Goal: Task Accomplishment & Management: Manage account settings

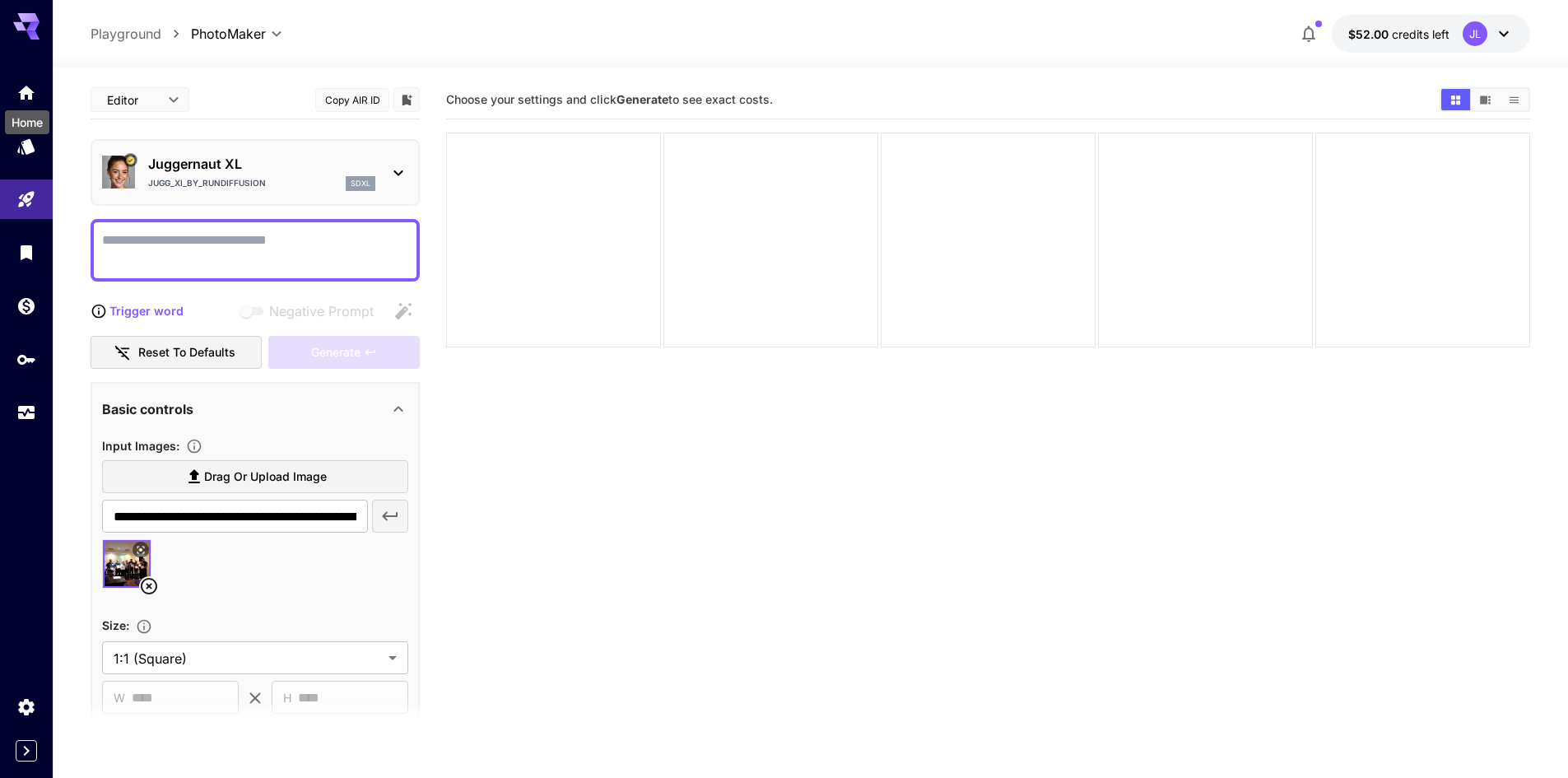
click at [25, 94] on icon "Home" at bounding box center [26, 92] width 17 height 14
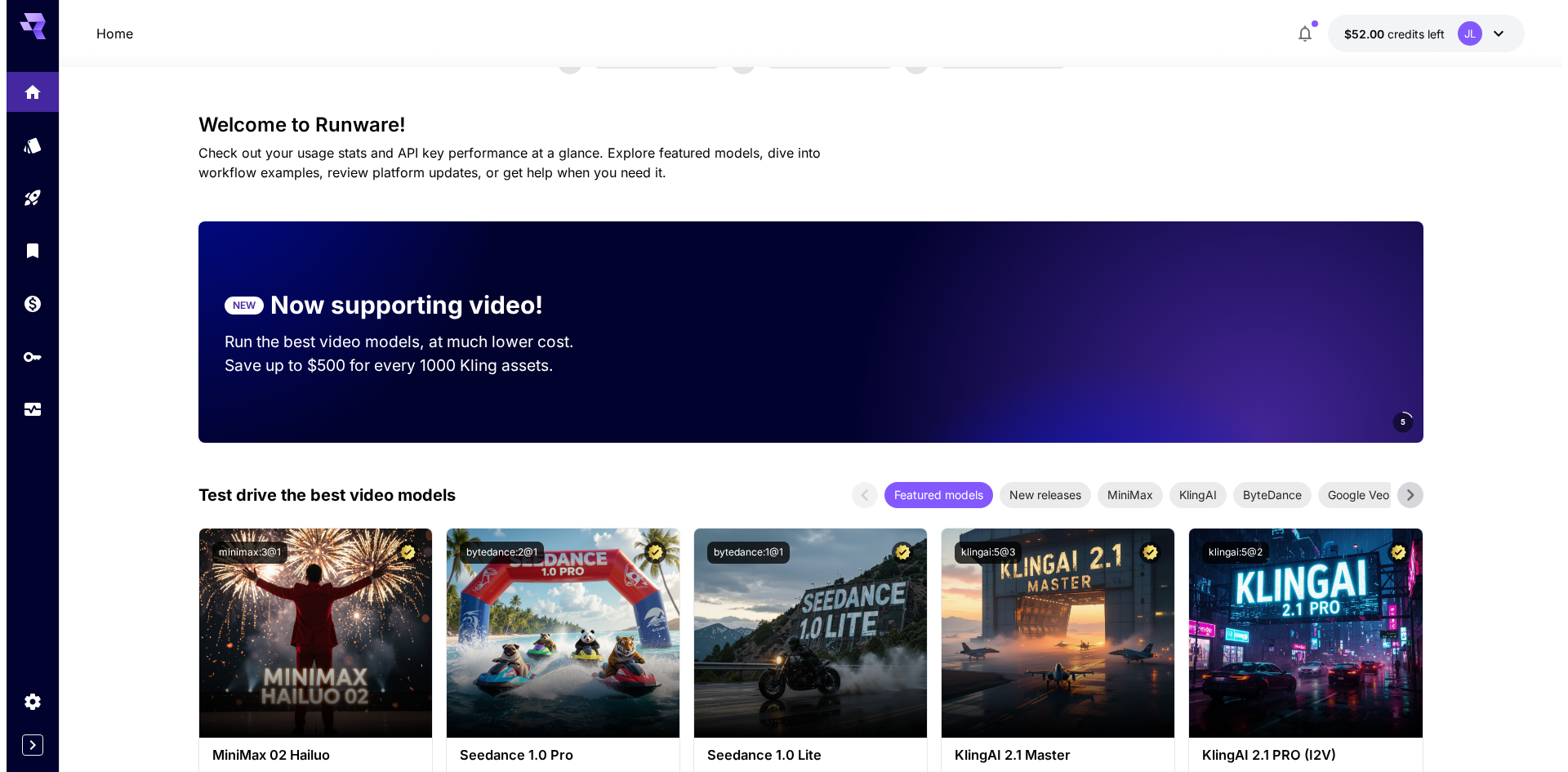
scroll to position [82, 0]
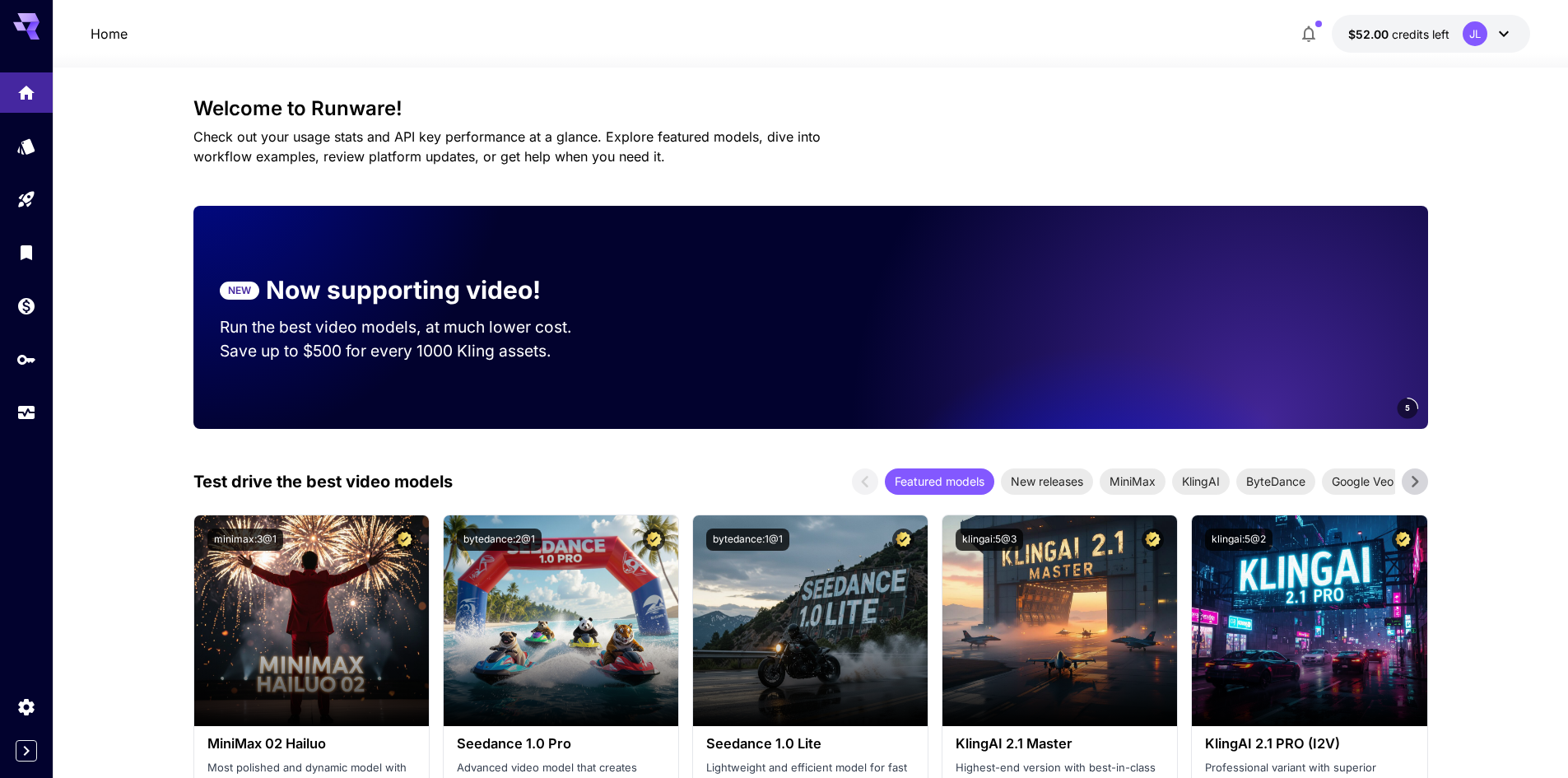
click at [1416, 41] on p "$52.00 credits left" at bounding box center [1399, 34] width 101 height 17
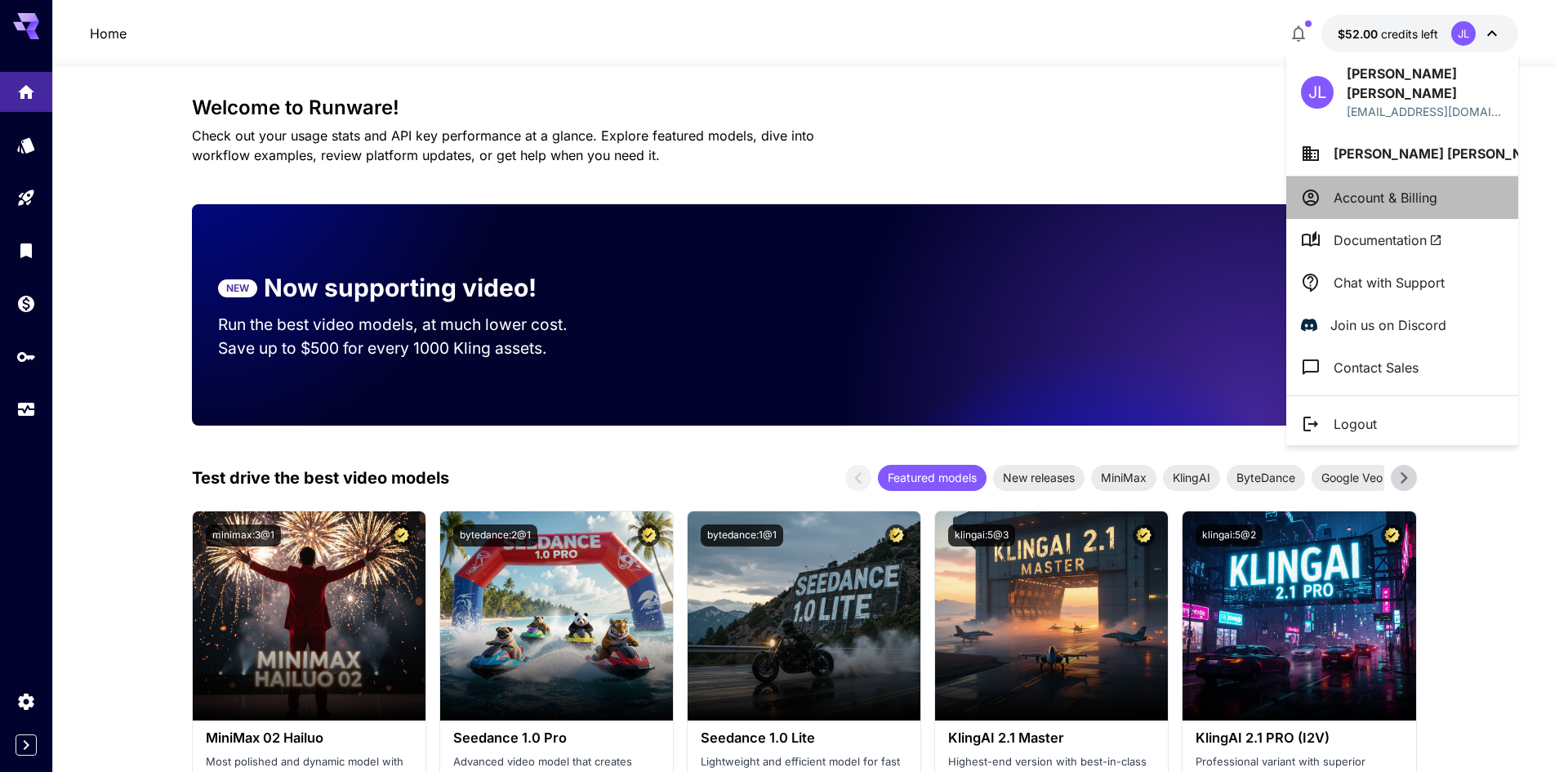
click at [1381, 188] on p "Account & Billing" at bounding box center [1386, 198] width 104 height 19
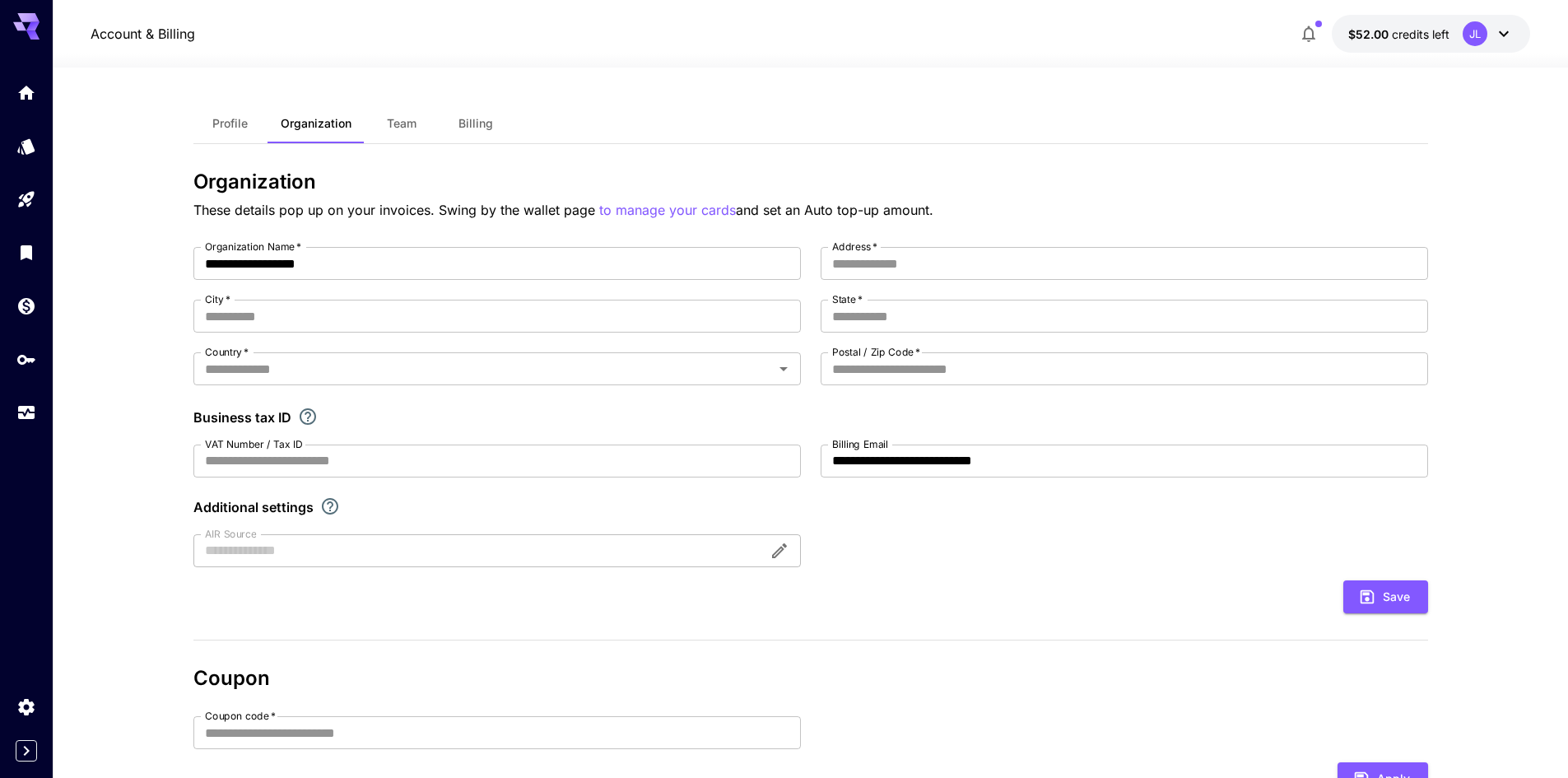
click at [462, 120] on span "Billing" at bounding box center [476, 124] width 35 height 15
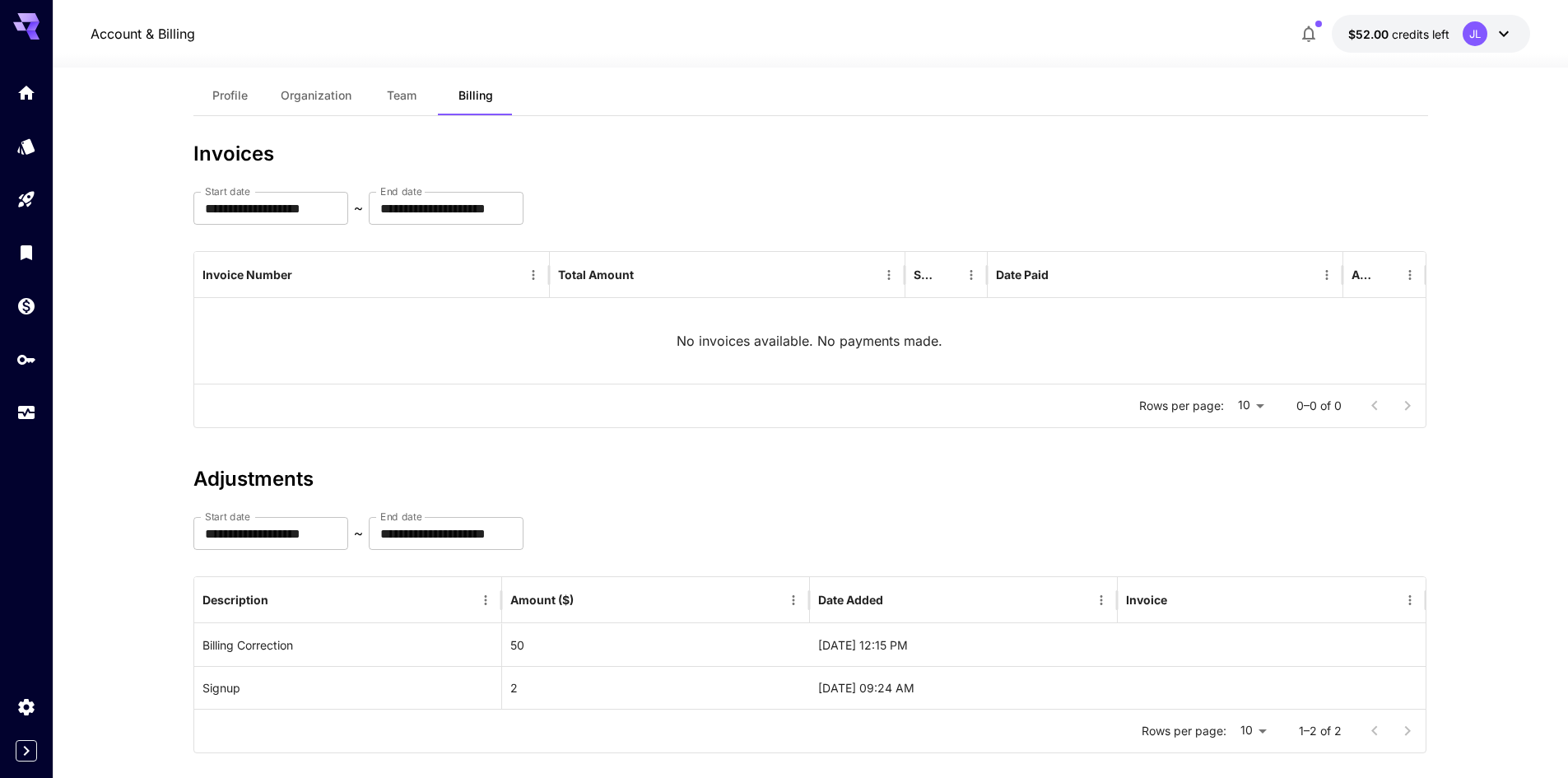
scroll to position [52, 0]
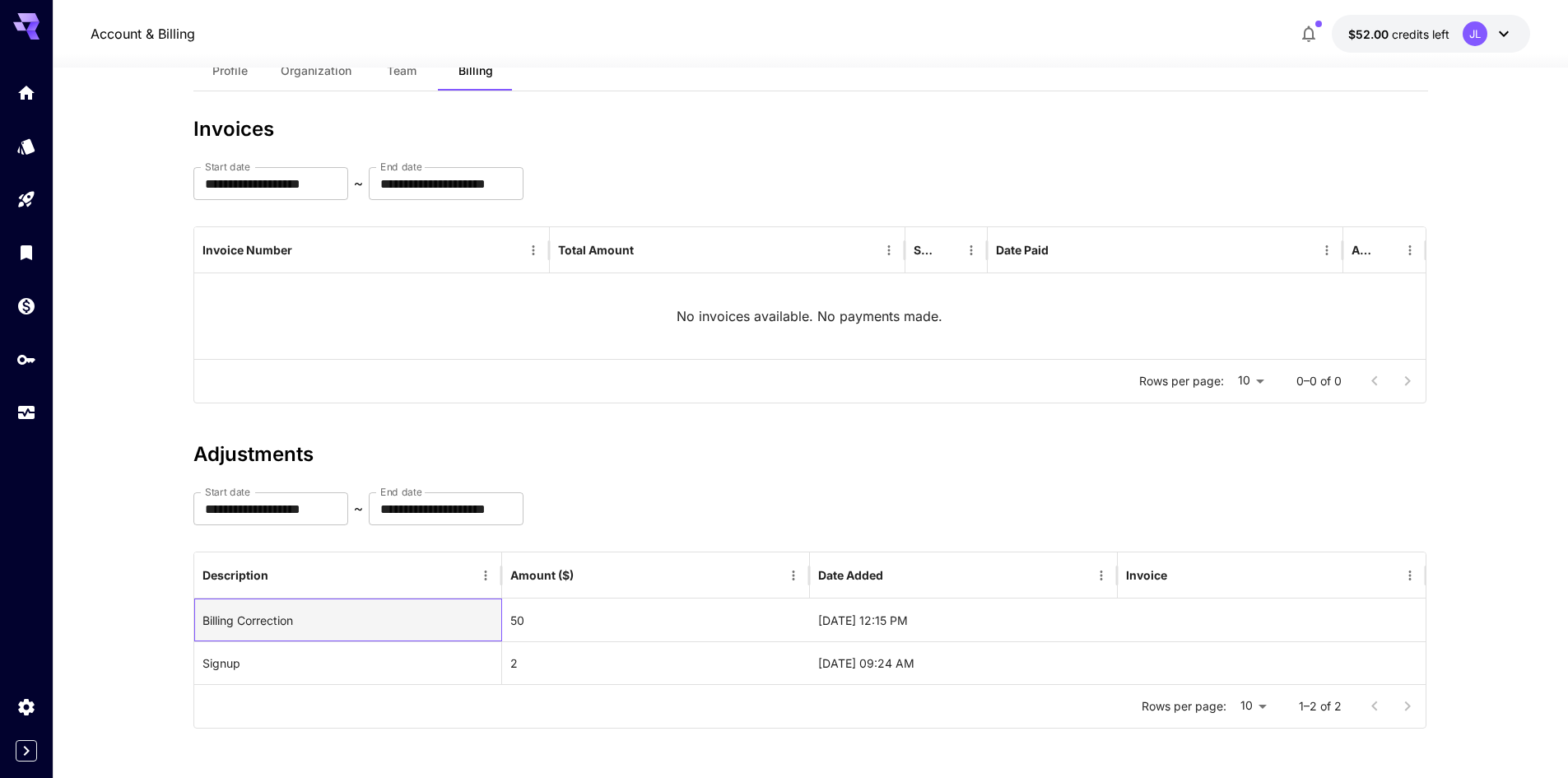
drag, startPoint x: 214, startPoint y: 617, endPoint x: 970, endPoint y: 638, distance: 756.3
click at [970, 638] on div "Billing Correction 50 [DATE] 12:15 PM" at bounding box center [810, 620] width 1233 height 43
click at [970, 638] on div "[DATE] 12:15 PM" at bounding box center [964, 620] width 308 height 43
drag, startPoint x: 897, startPoint y: 678, endPoint x: 292, endPoint y: 570, distance: 614.6
click at [292, 570] on div "Description Amount ($) Date Added Invoice Billing Correction 50 [DATE] 12:15 PM…" at bounding box center [810, 618] width 1233 height 132
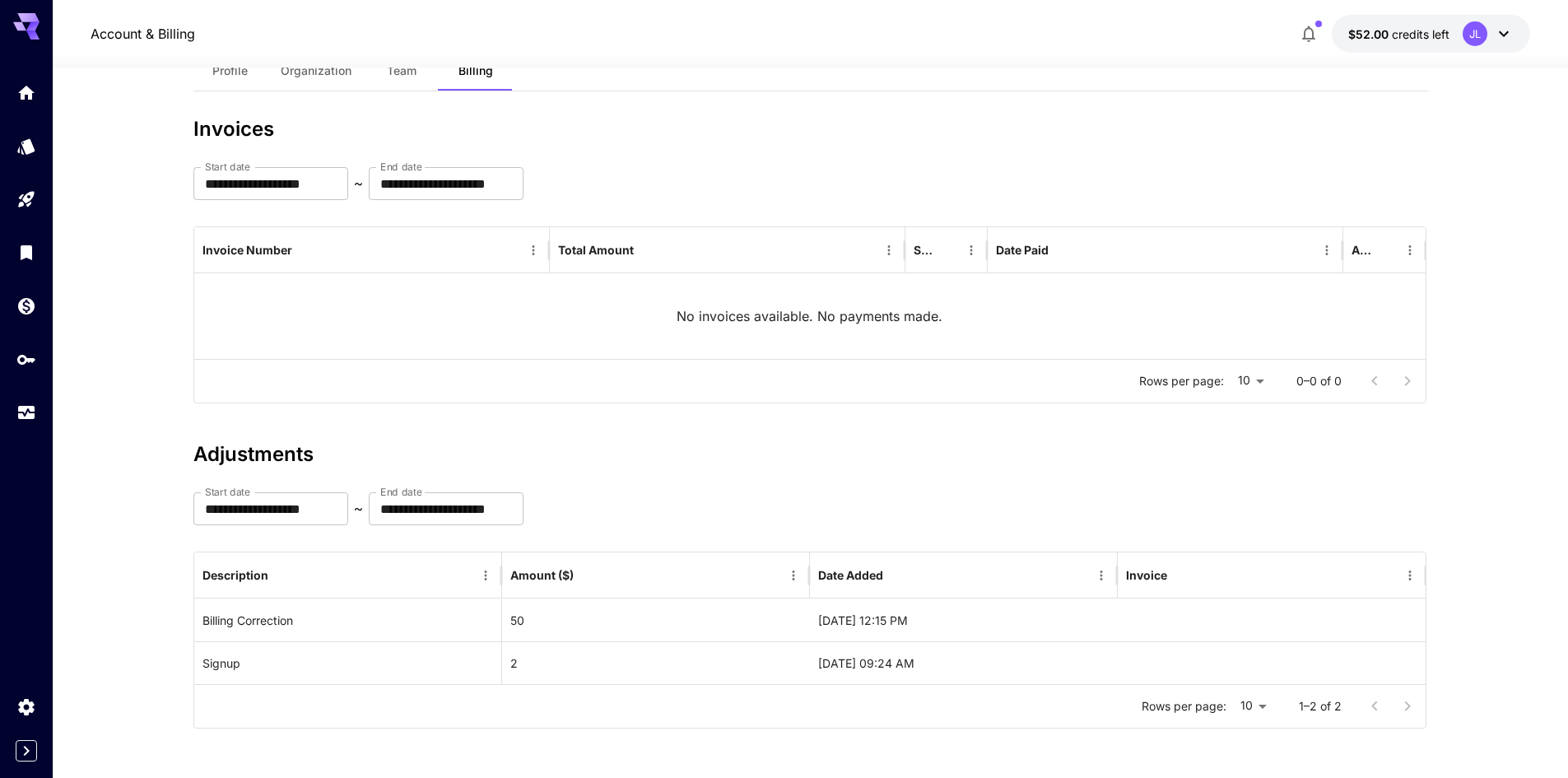
click at [742, 503] on div "**********" at bounding box center [811, 509] width 1234 height 33
drag, startPoint x: 1277, startPoint y: 318, endPoint x: 640, endPoint y: 291, distance: 637.6
click at [640, 291] on div "No invoices available. No payments made." at bounding box center [810, 316] width 1233 height 85
click at [1363, 379] on div at bounding box center [1391, 381] width 66 height 33
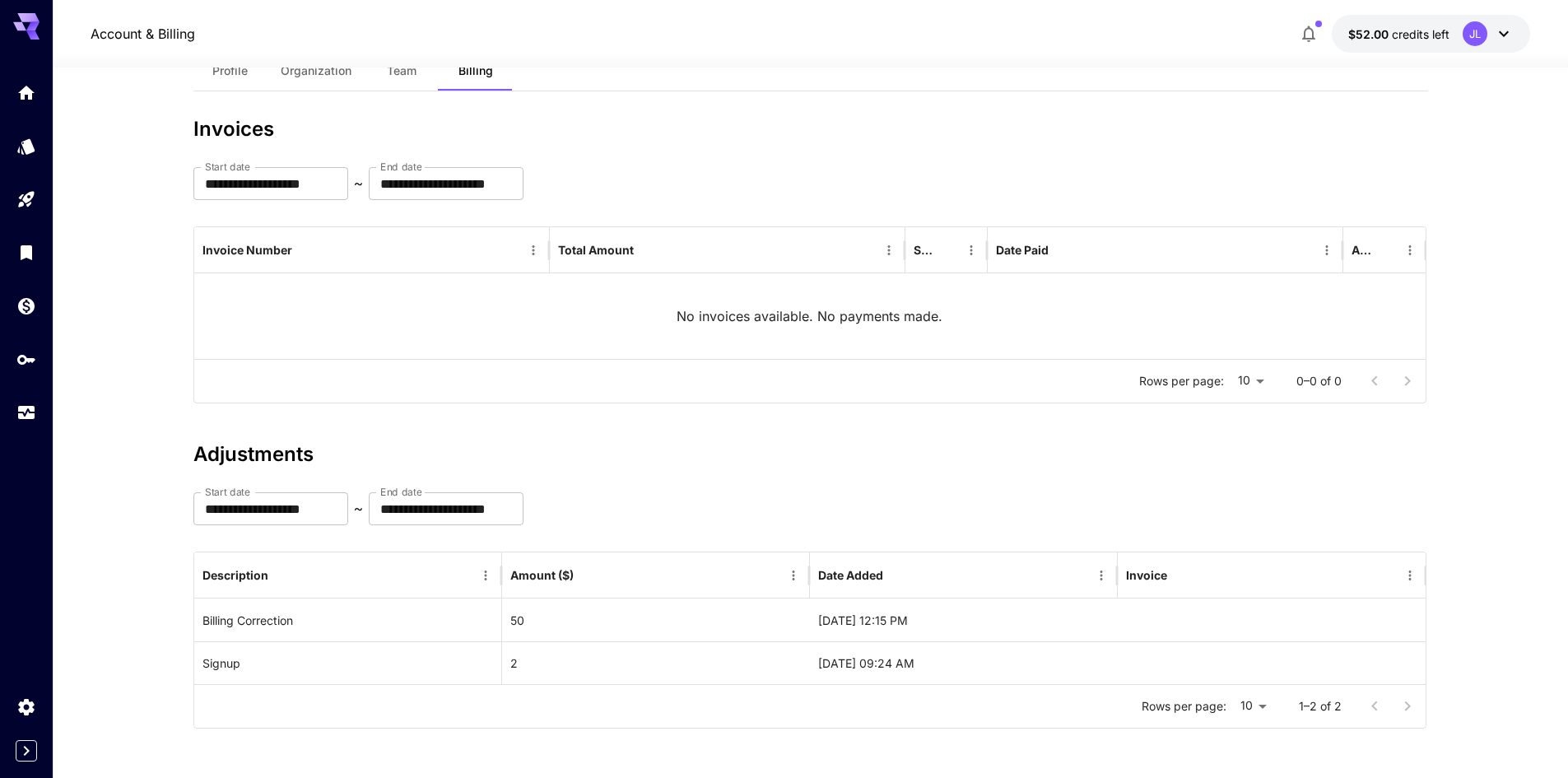
click at [94, 23] on div "Account & Billing $52.00 credits left JL" at bounding box center [810, 34] width 1440 height 38
click at [12, 20] on div at bounding box center [26, 20] width 52 height 39
click at [44, 20] on div at bounding box center [26, 20] width 52 height 39
click at [28, 22] on icon at bounding box center [27, 27] width 27 height 27
click at [28, 86] on icon "Home" at bounding box center [28, 91] width 17 height 14
